Goal: Navigation & Orientation: Understand site structure

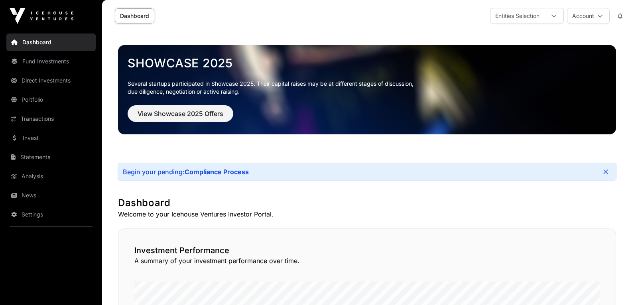
drag, startPoint x: 0, startPoint y: 0, endPoint x: 41, endPoint y: 43, distance: 59.5
click at [41, 44] on link "Dashboard" at bounding box center [50, 42] width 89 height 18
click at [121, 18] on link "Dashboard" at bounding box center [134, 15] width 39 height 15
click at [130, 14] on link "Dashboard" at bounding box center [134, 15] width 39 height 15
click at [59, 65] on link "Fund Investments" at bounding box center [50, 62] width 89 height 18
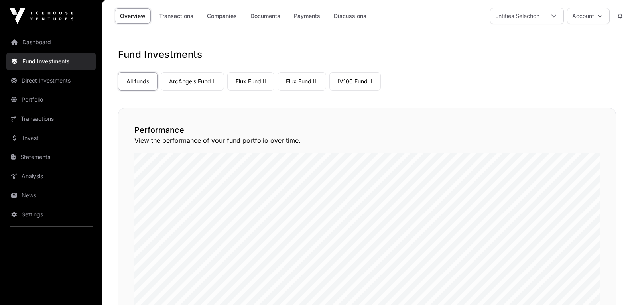
click at [139, 17] on link "Overview" at bounding box center [133, 15] width 36 height 15
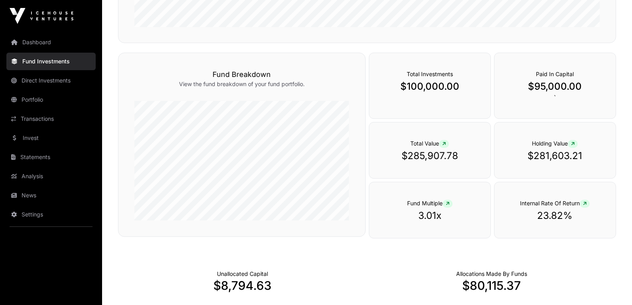
scroll to position [239, 0]
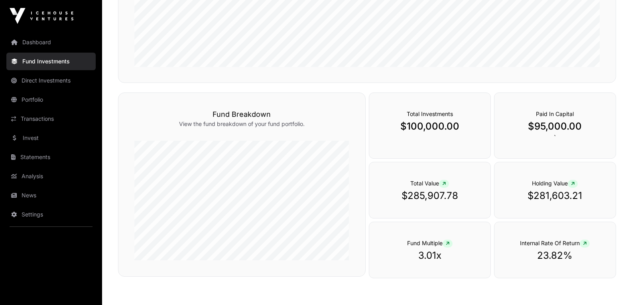
drag, startPoint x: 407, startPoint y: 128, endPoint x: 399, endPoint y: 173, distance: 45.7
click at [399, 173] on div "Total Value $285,907.78" at bounding box center [430, 190] width 122 height 57
click at [423, 186] on span "Total Value" at bounding box center [429, 183] width 39 height 7
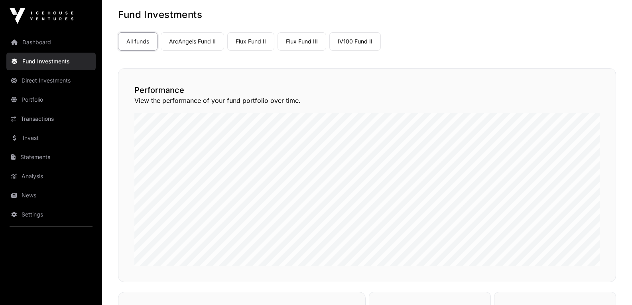
scroll to position [0, 0]
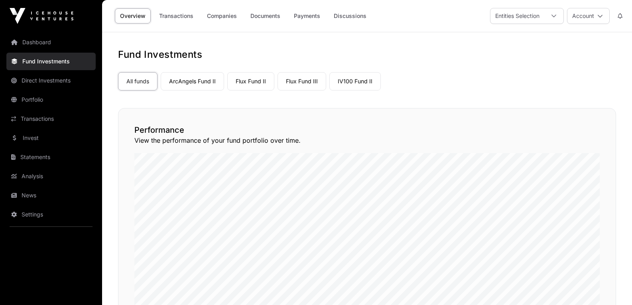
click at [31, 105] on link "Portfolio" at bounding box center [50, 100] width 89 height 18
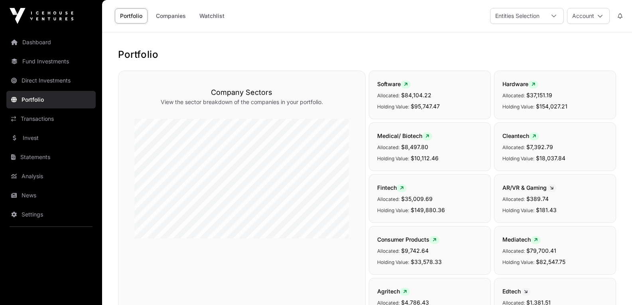
click at [38, 83] on link "Direct Investments" at bounding box center [50, 81] width 89 height 18
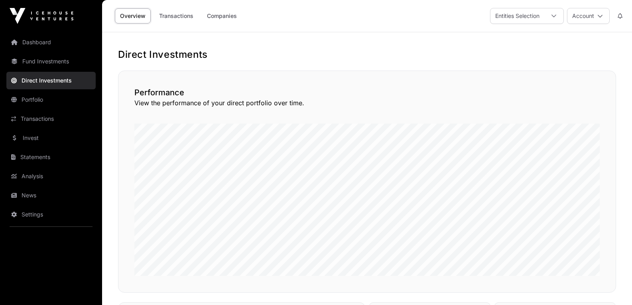
click at [45, 63] on link "Fund Investments" at bounding box center [50, 62] width 89 height 18
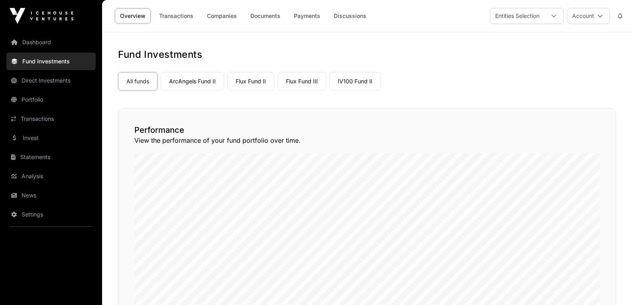
scroll to position [239, 0]
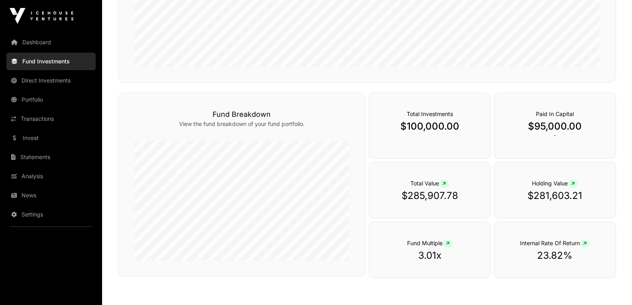
click at [31, 80] on link "Direct Investments" at bounding box center [50, 81] width 89 height 18
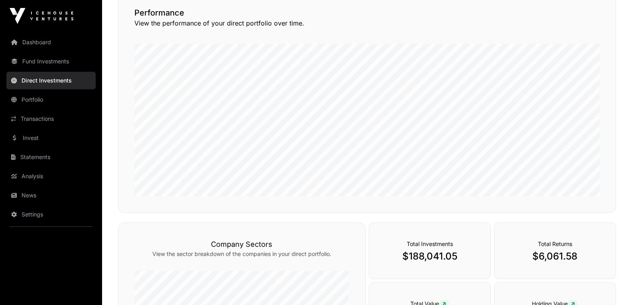
scroll to position [239, 0]
